Goal: Check status: Check status

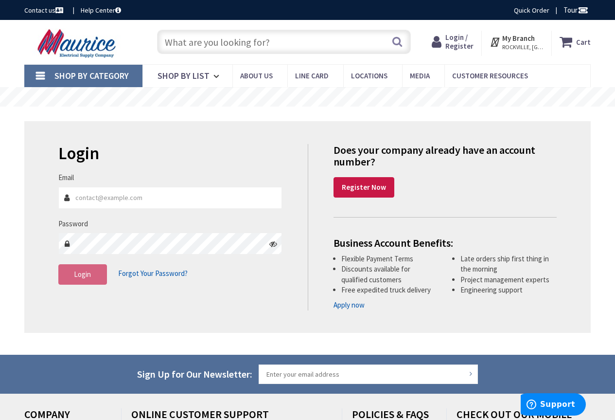
type input "[EMAIL_ADDRESS][DOMAIN_NAME]"
click at [270, 48] on input "text" at bounding box center [284, 42] width 254 height 24
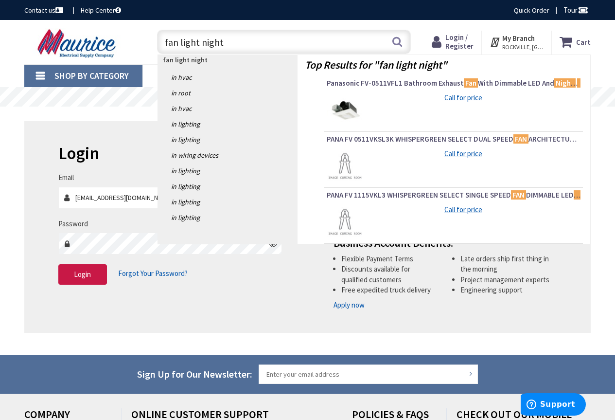
type input "fan light night"
click at [89, 278] on span "Login" at bounding box center [82, 273] width 17 height 9
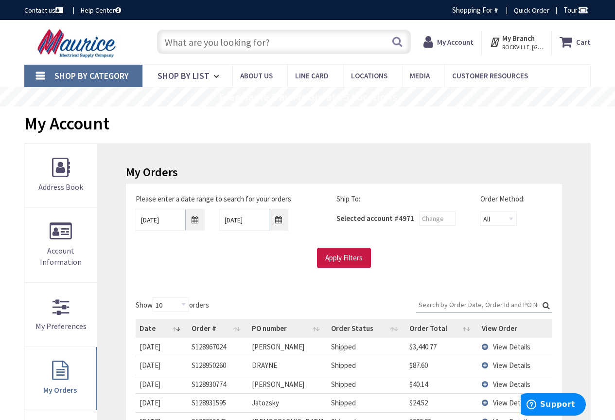
type input "[STREET_ADDRESS]"
click at [505, 346] on span "View Details" at bounding box center [511, 346] width 37 height 9
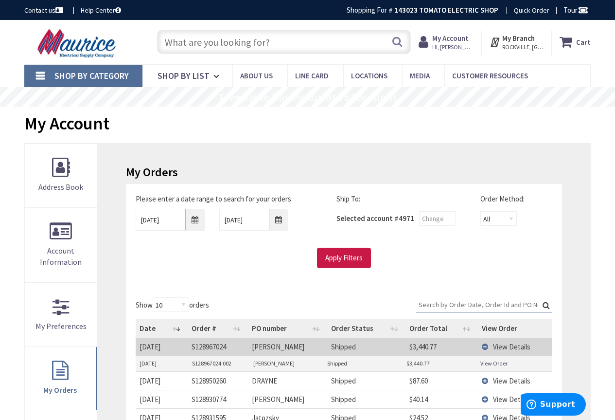
click at [503, 360] on link "View Order" at bounding box center [493, 363] width 27 height 8
click at [488, 362] on link "View Order" at bounding box center [493, 363] width 27 height 8
click at [215, 47] on input "text" at bounding box center [284, 42] width 254 height 24
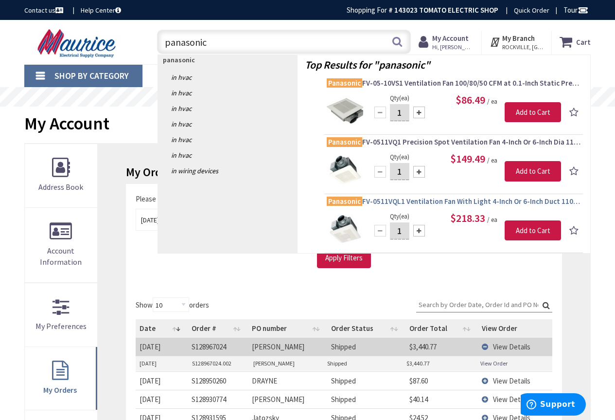
type input "panasonic"
click at [483, 199] on span "Panasonic FV-0511VQL1 Ventilation Fan With Light 4-Inch Or 6-Inch Duct 110/80/5…" at bounding box center [454, 201] width 254 height 10
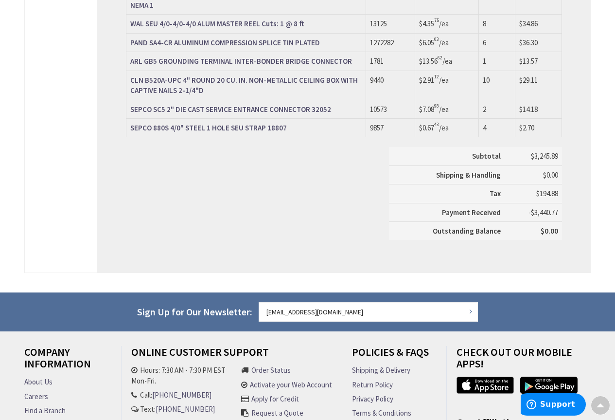
click at [553, 213] on span "-$3,440.77" at bounding box center [544, 212] width 30 height 9
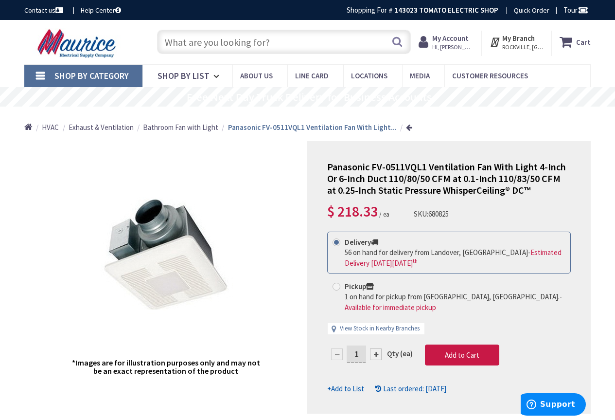
click at [246, 38] on input "text" at bounding box center [284, 42] width 254 height 24
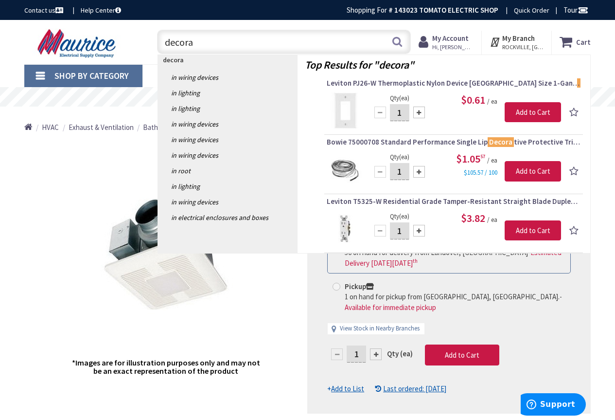
type input "decora"
